Goal: Transaction & Acquisition: Purchase product/service

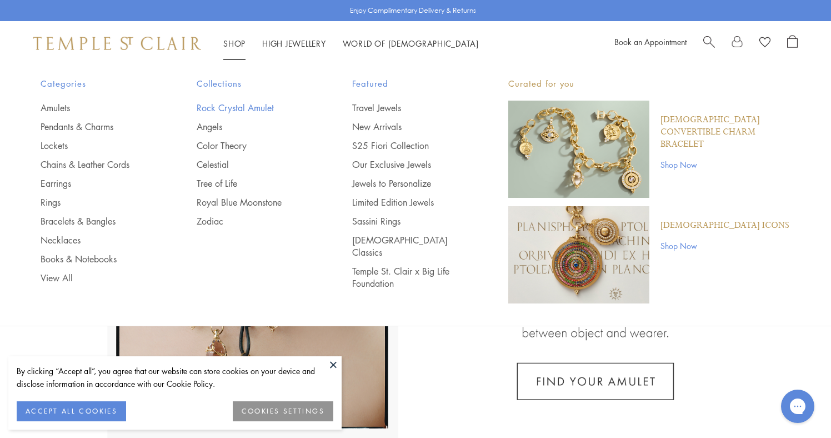
click at [239, 110] on link "Rock Crystal Amulet" at bounding box center [253, 108] width 112 height 12
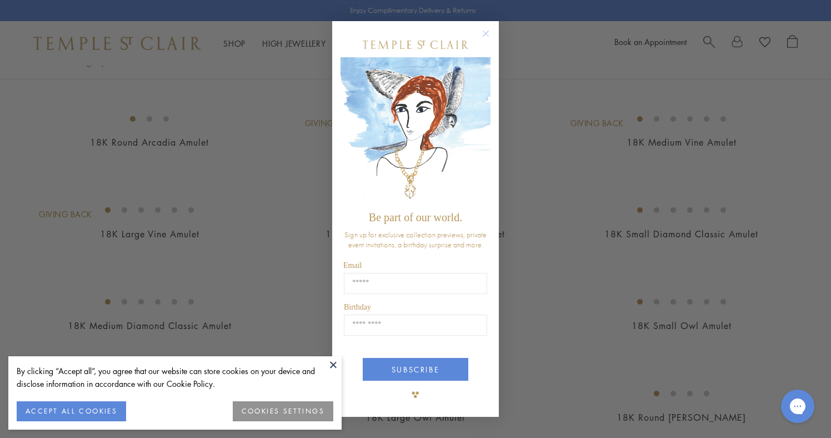
scroll to position [472, 0]
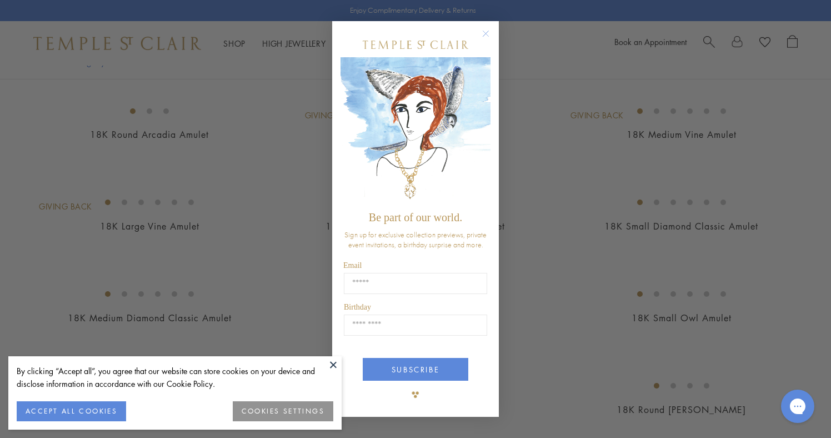
click at [485, 34] on icon "Close dialog" at bounding box center [486, 34] width 14 height 14
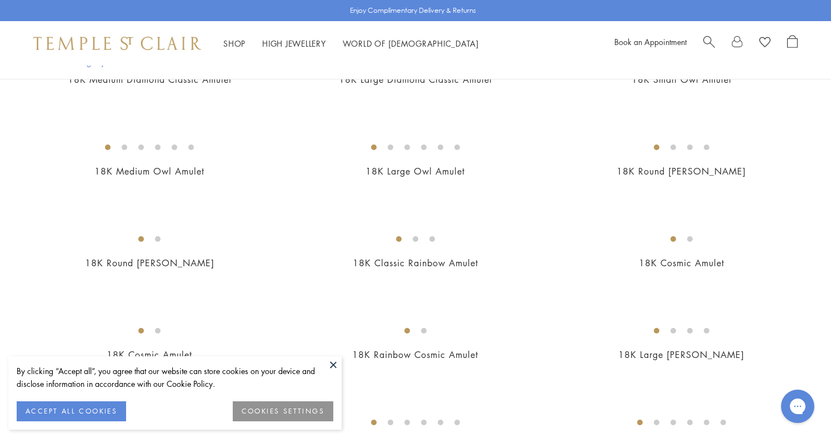
scroll to position [731, 0]
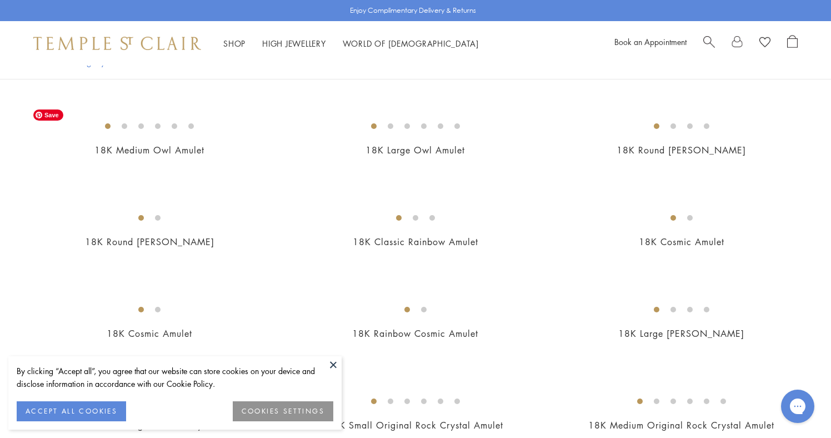
click at [0, 0] on img at bounding box center [0, 0] width 0 height 0
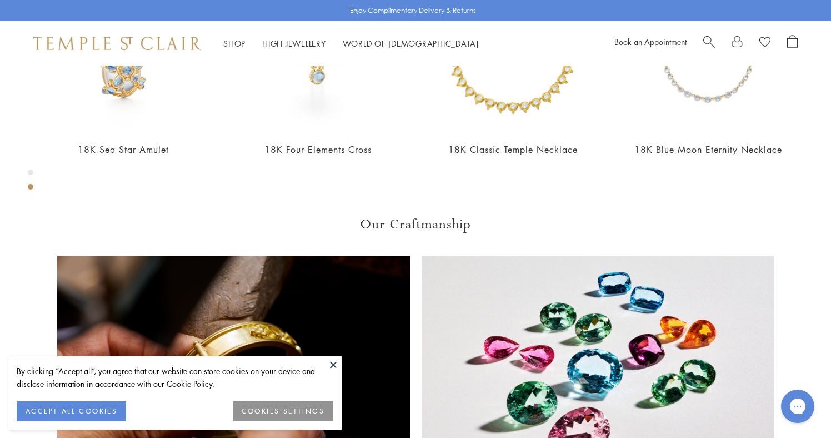
scroll to position [624, 0]
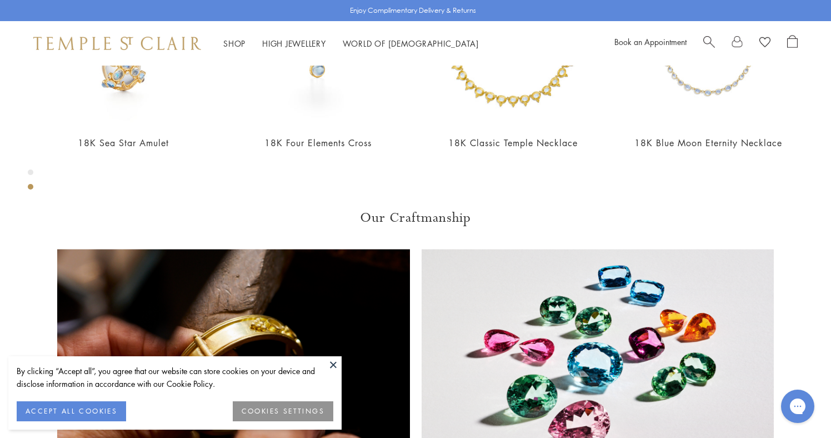
click at [332, 366] on button at bounding box center [333, 364] width 17 height 17
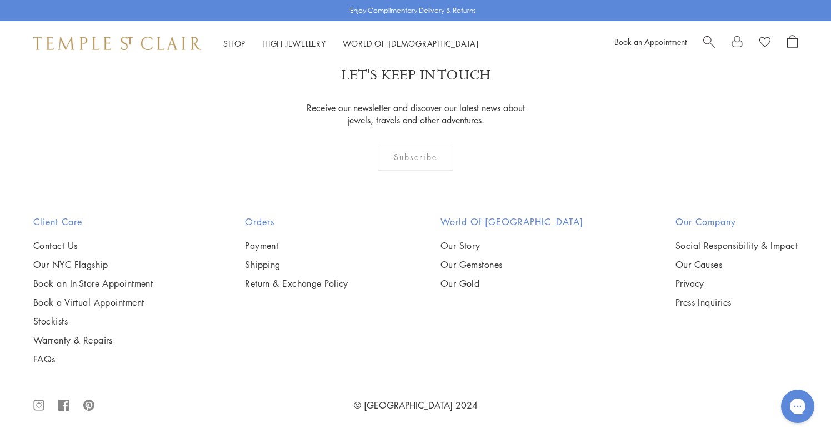
scroll to position [1621, 0]
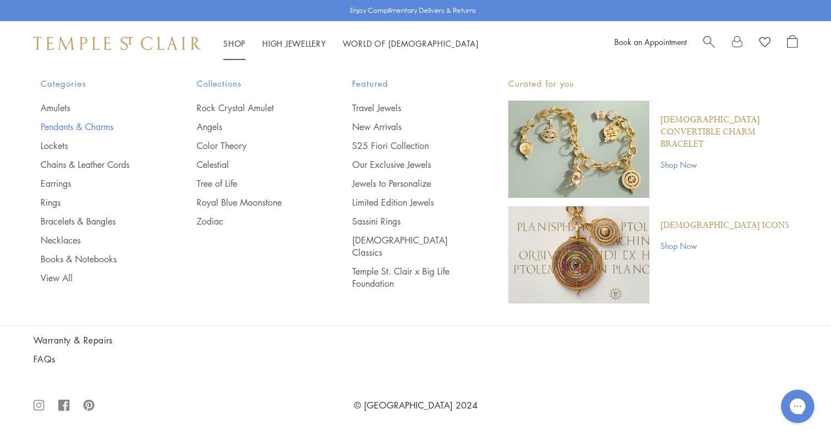
click at [86, 128] on link "Pendants & Charms" at bounding box center [97, 126] width 112 height 12
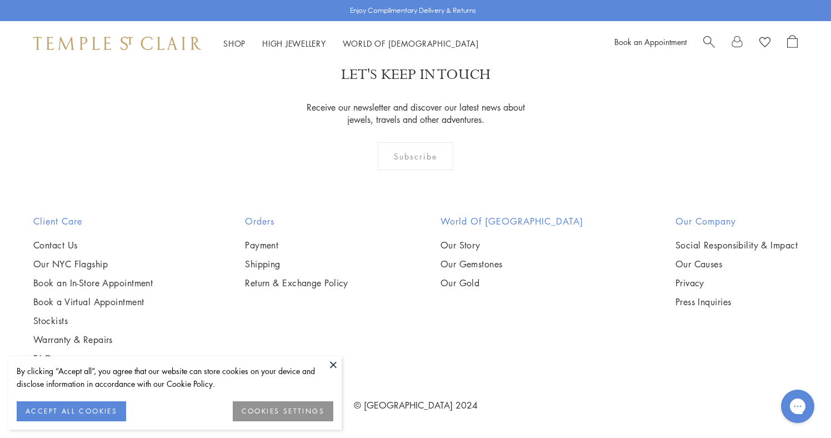
scroll to position [5861, 0]
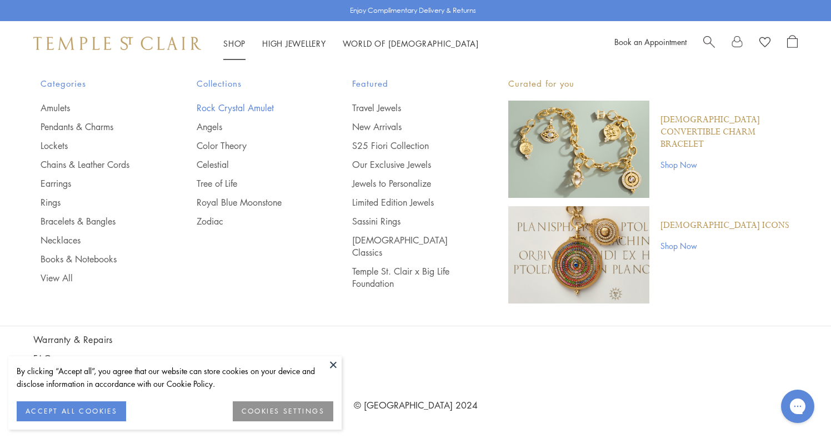
click at [234, 108] on link "Rock Crystal Amulet" at bounding box center [253, 108] width 112 height 12
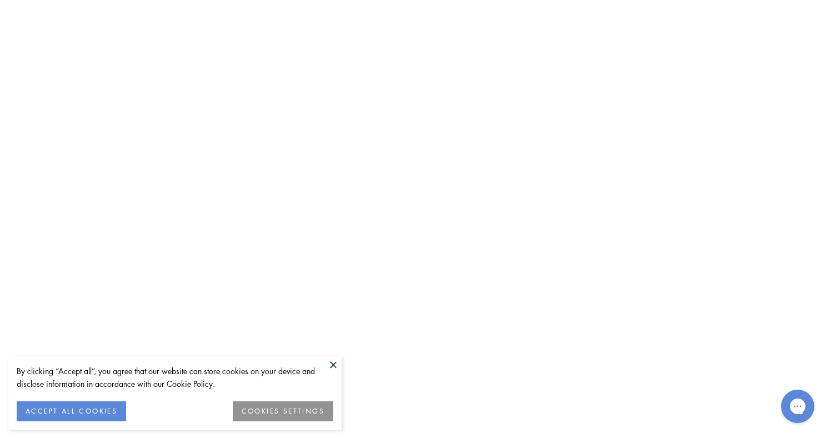
scroll to position [6313, 0]
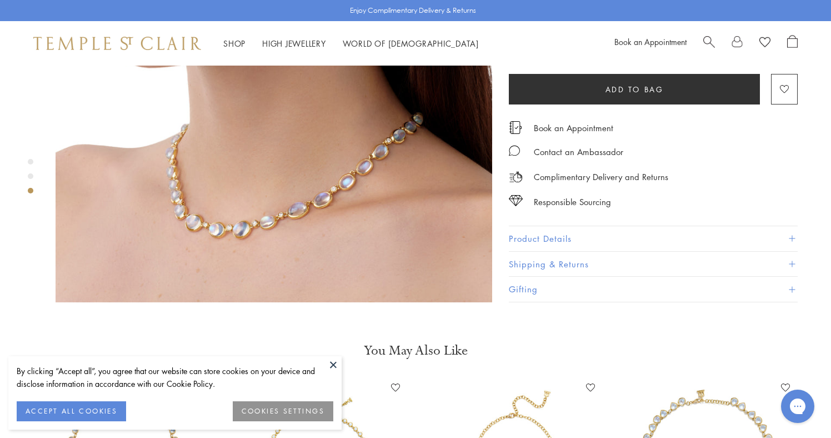
scroll to position [1096, 0]
